Goal: Transaction & Acquisition: Book appointment/travel/reservation

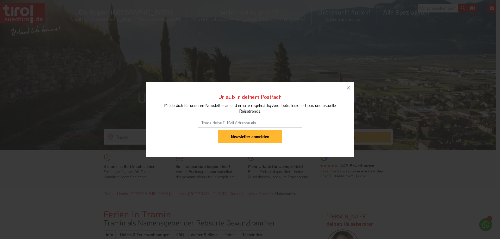
click at [349, 89] on icon "button" at bounding box center [348, 88] width 6 height 6
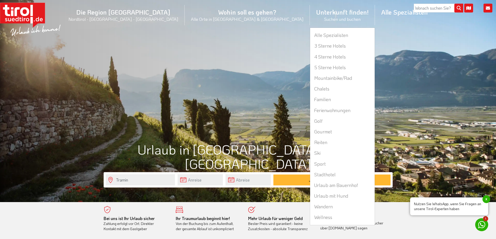
click at [310, 13] on li "Unterkunft finden! Suchen und buchen Alle Spezialisten 3 Sterne Hotels 4 Sterne…" at bounding box center [342, 14] width 65 height 25
click at [310, 154] on link "Ski" at bounding box center [342, 153] width 65 height 11
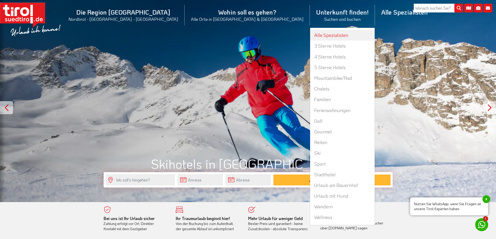
click at [310, 34] on link "Alle Spezialisten" at bounding box center [342, 35] width 65 height 11
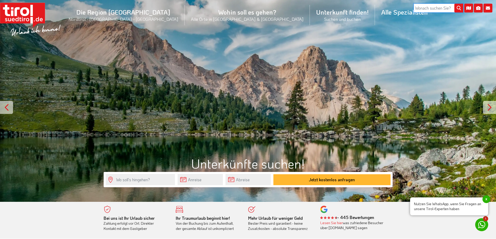
click at [440, 7] on input "search" at bounding box center [438, 8] width 49 height 9
type input "winzerhotel"
click at [454, 4] on button "submit" at bounding box center [458, 8] width 9 height 9
